Goal: Use online tool/utility: Utilize a website feature to perform a specific function

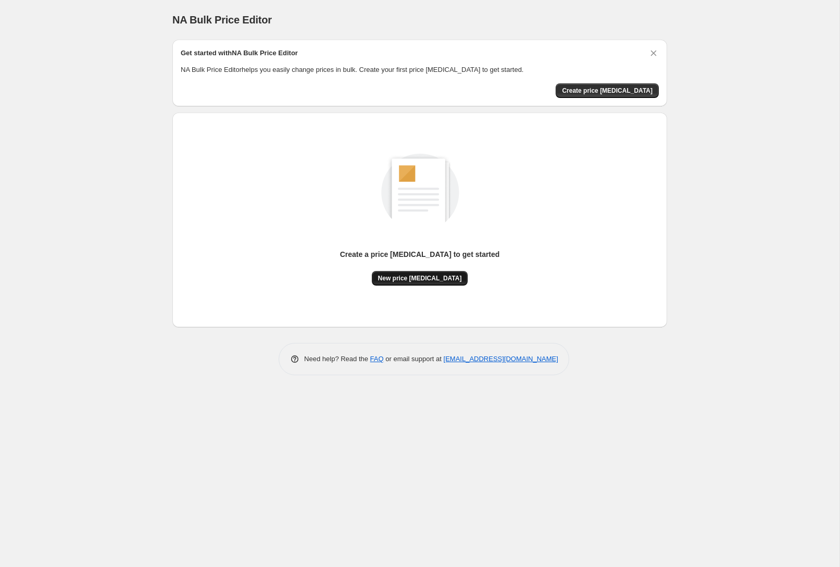
click at [411, 274] on span "New price [MEDICAL_DATA]" at bounding box center [420, 278] width 84 height 8
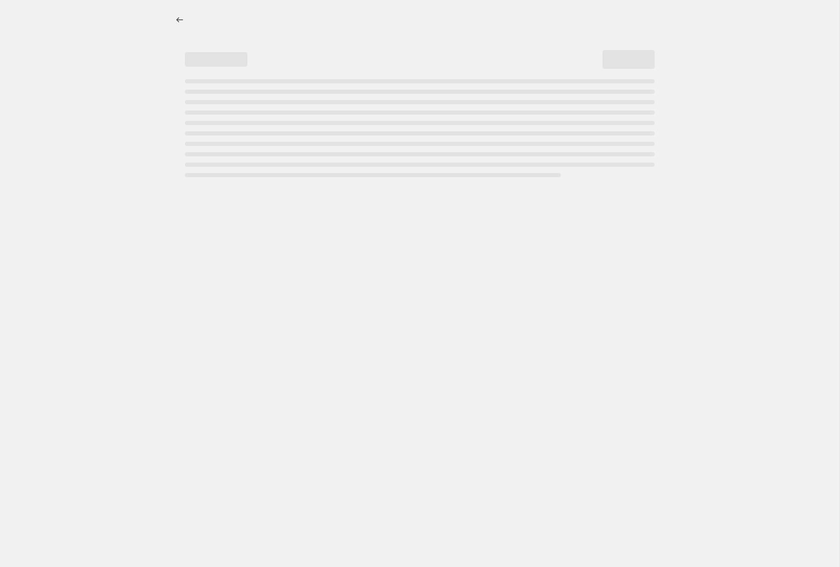
select select "percentage"
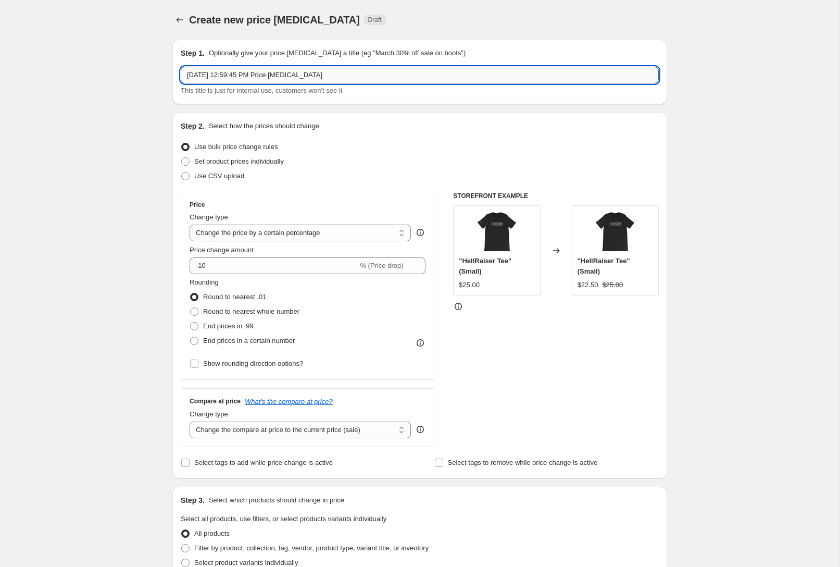
click at [256, 71] on input "Sep 17, 2025, 12:59:45 PM Price change job" at bounding box center [420, 75] width 478 height 17
type input "Flash Sale"
click at [294, 267] on input "-10" at bounding box center [274, 265] width 168 height 17
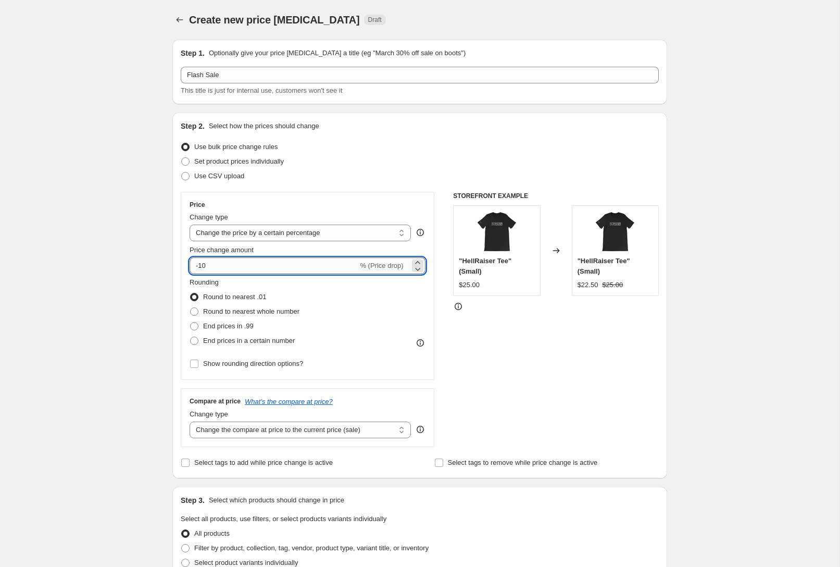
type input "-1"
type input "-50"
click at [132, 265] on div "Create new price change job. This page is ready Create new price change job Dra…" at bounding box center [420, 520] width 840 height 1041
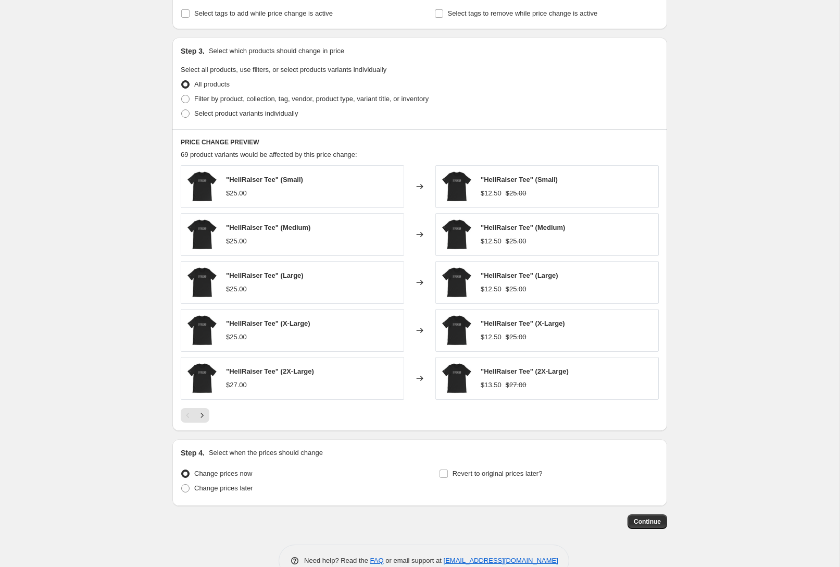
scroll to position [475, 0]
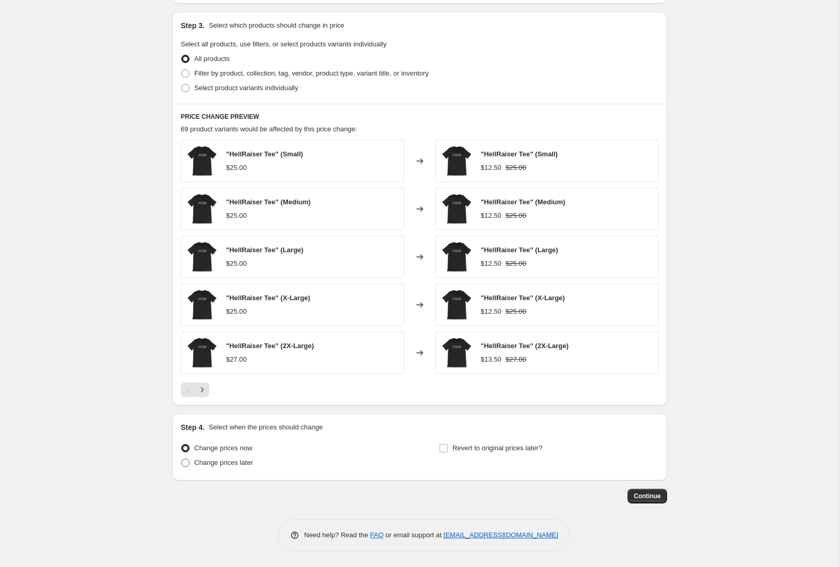
click at [231, 464] on span "Change prices later" at bounding box center [223, 462] width 59 height 8
click at [182, 459] on input "Change prices later" at bounding box center [181, 458] width 1 height 1
radio input "true"
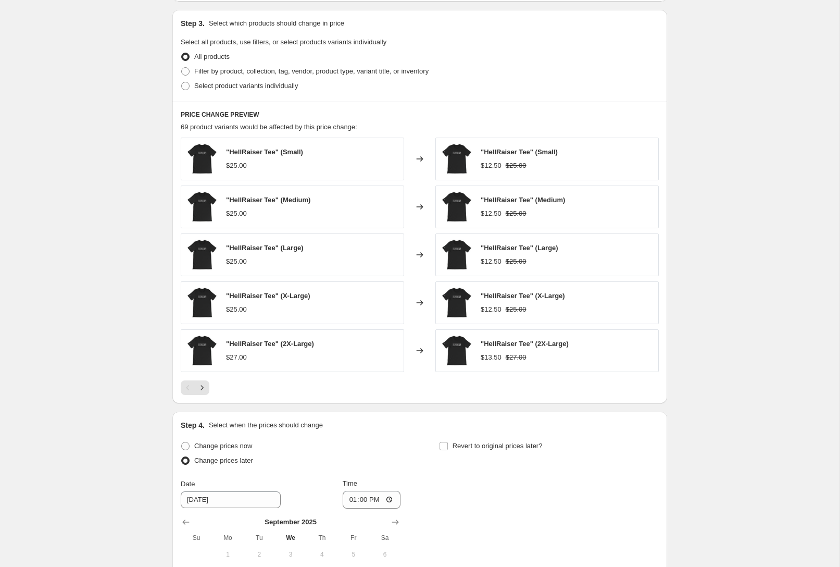
scroll to position [653, 0]
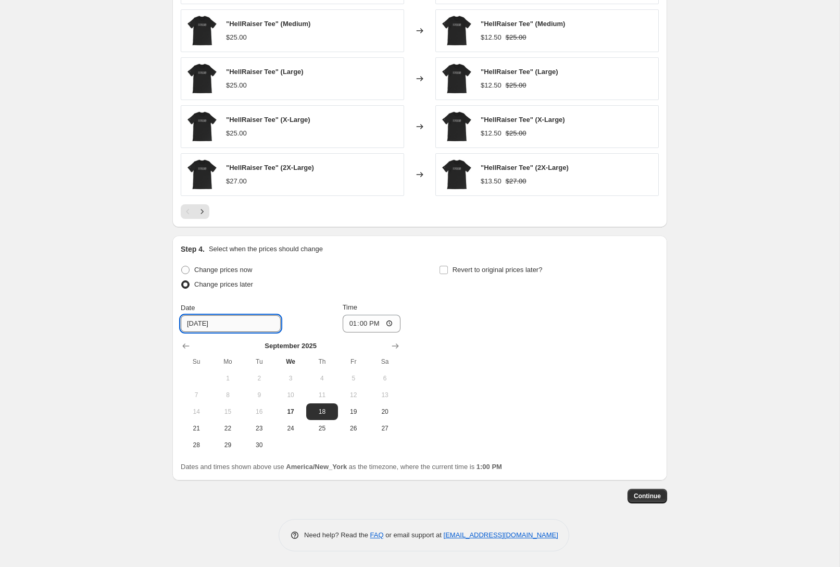
click at [243, 330] on input "9/18/2025" at bounding box center [231, 323] width 100 height 17
click at [387, 320] on input "13:00" at bounding box center [372, 324] width 58 height 18
type input "09:00"
click at [502, 359] on div "Change prices now Change prices later Date 9/18/2025 Time 09:00 September 2025 …" at bounding box center [420, 358] width 478 height 191
click at [497, 272] on span "Revert to original prices later?" at bounding box center [498, 270] width 90 height 8
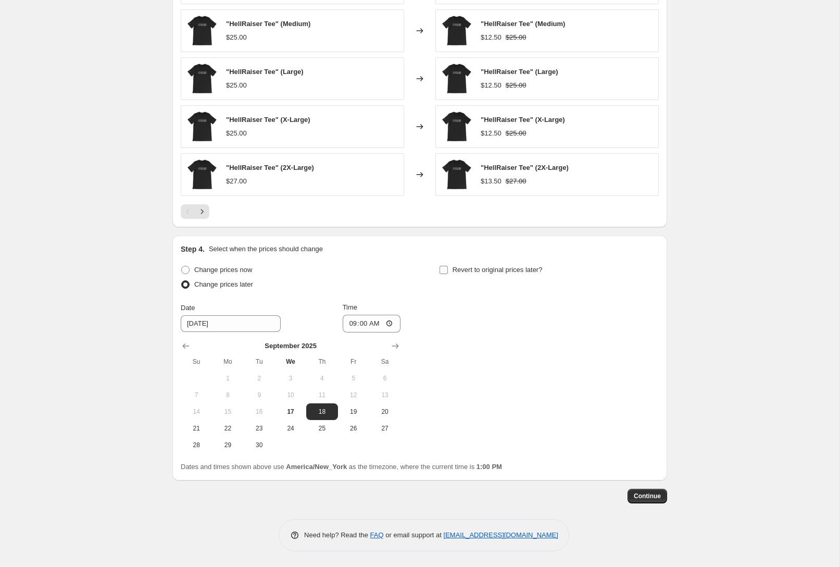
click at [448, 272] on input "Revert to original prices later?" at bounding box center [444, 270] width 8 height 8
checkbox input "true"
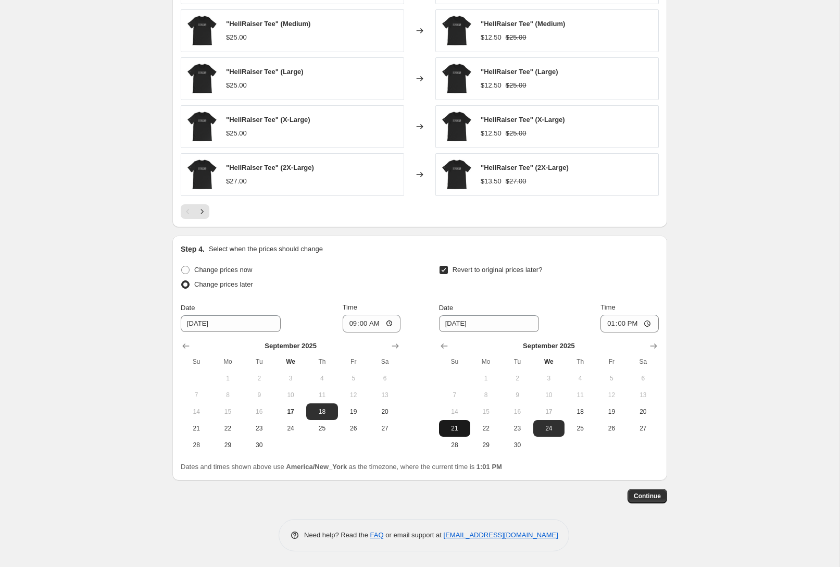
click at [455, 429] on span "21" at bounding box center [454, 428] width 23 height 8
type input "9/21/2025"
click at [647, 324] on input "13:00" at bounding box center [630, 324] width 58 height 18
type input "23:59"
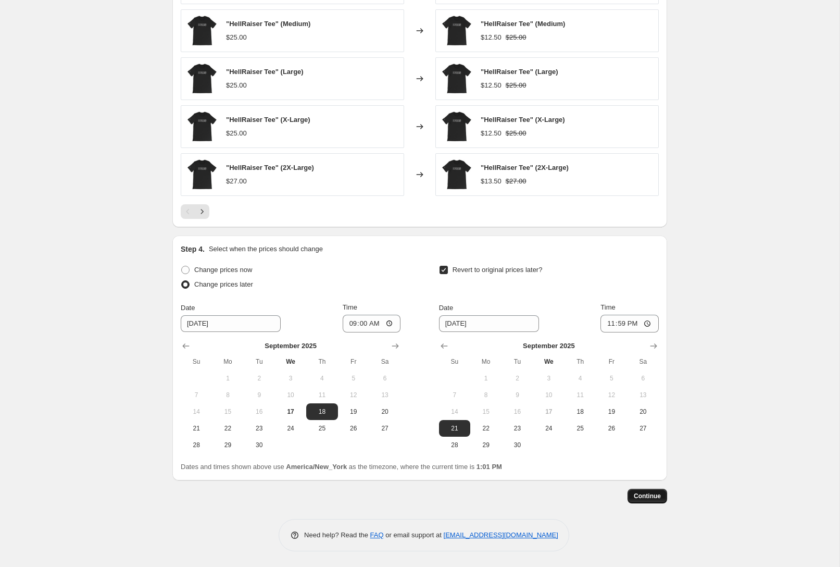
click at [642, 500] on span "Continue" at bounding box center [647, 496] width 27 height 8
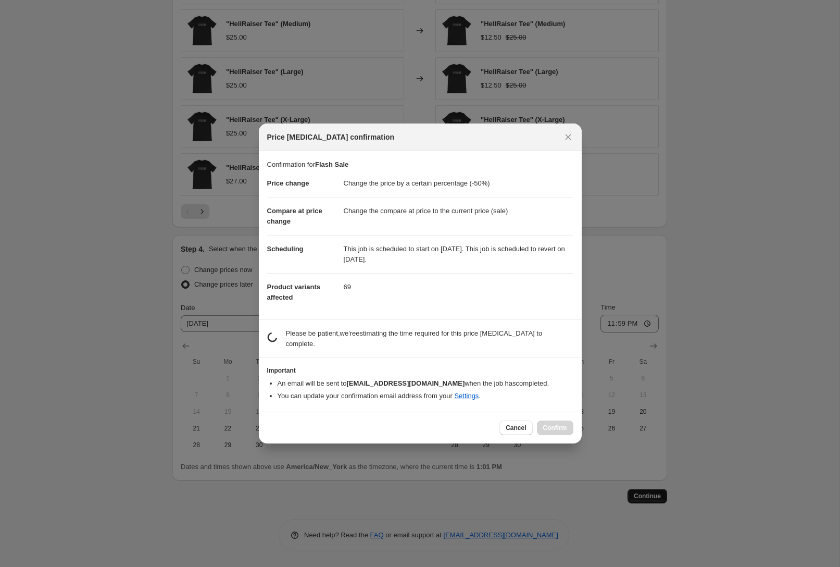
scroll to position [0, 0]
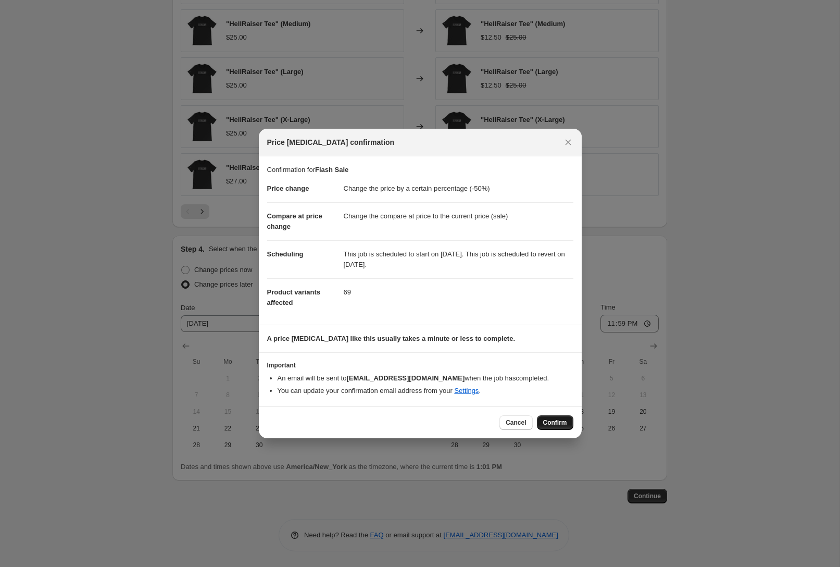
click at [555, 417] on button "Confirm" at bounding box center [555, 422] width 36 height 15
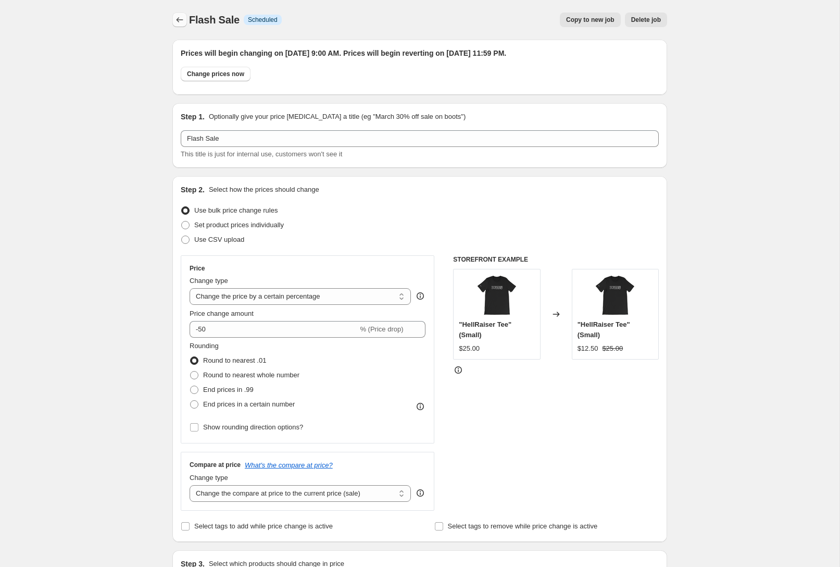
click at [181, 18] on icon "Price change jobs" at bounding box center [180, 20] width 10 height 10
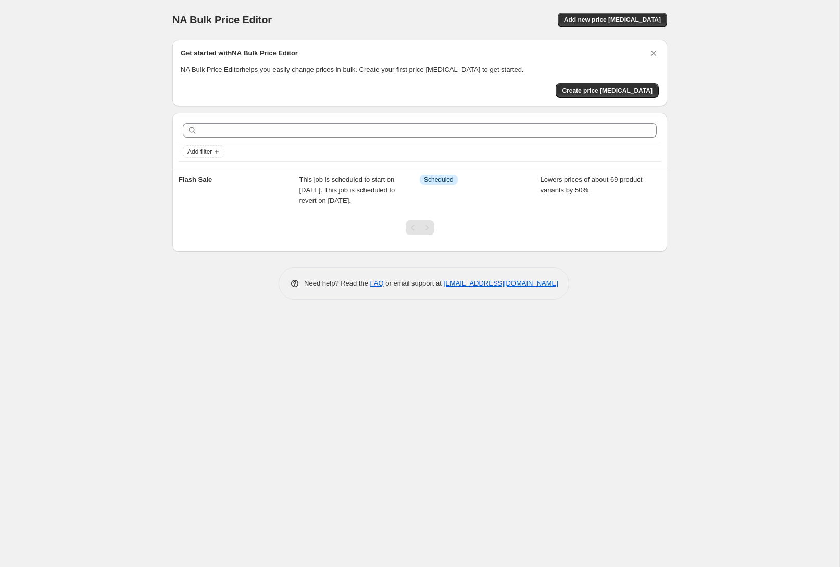
click at [575, 374] on div "NA Bulk Price Editor. This page is ready NA Bulk Price Editor Add new price cha…" at bounding box center [420, 283] width 840 height 567
